Goal: Go to known website: Access a specific website the user already knows

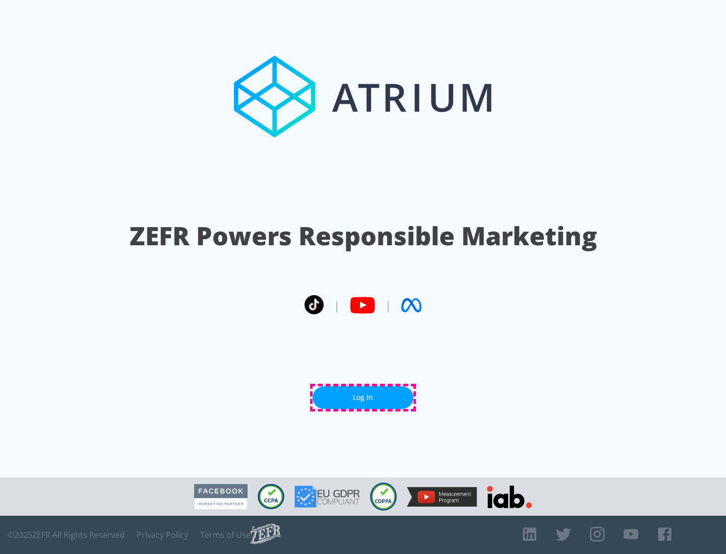
click at [363, 398] on link "Log In" at bounding box center [363, 398] width 101 height 23
